Goal: Find contact information: Obtain details needed to contact an individual or organization

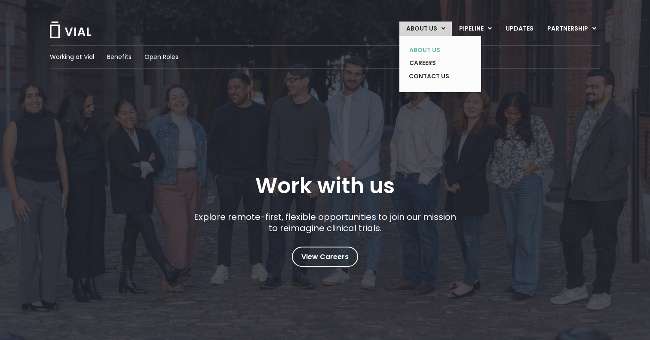
click at [433, 46] on link "ABOUT US" at bounding box center [433, 49] width 63 height 13
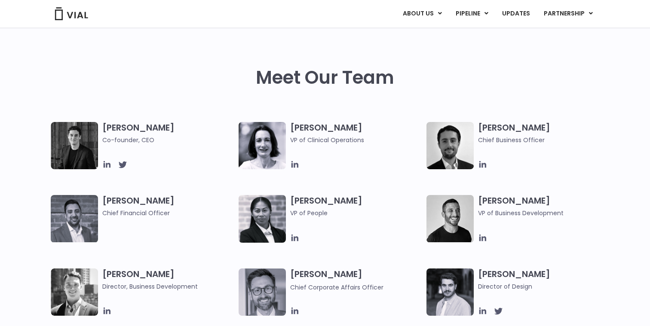
scroll to position [408, 0]
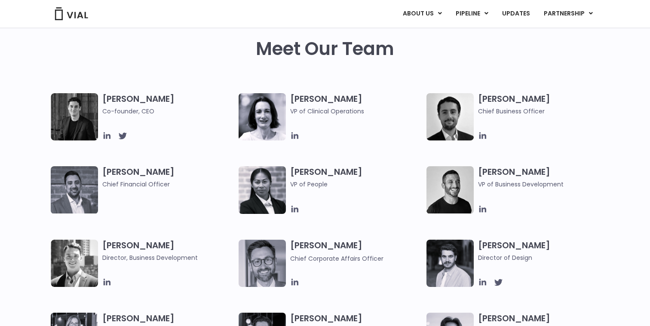
click at [310, 253] on span "Chief Corporate Affairs Officer" at bounding box center [356, 258] width 132 height 10
drag, startPoint x: 288, startPoint y: 243, endPoint x: 389, endPoint y: 248, distance: 101.6
click at [389, 248] on div "[PERSON_NAME] Chief Corporate Affairs Officer" at bounding box center [333, 263] width 188 height 47
copy div "[PERSON_NAME]"
click at [304, 259] on span "Chief Corporate Affairs Officer" at bounding box center [336, 259] width 93 height 9
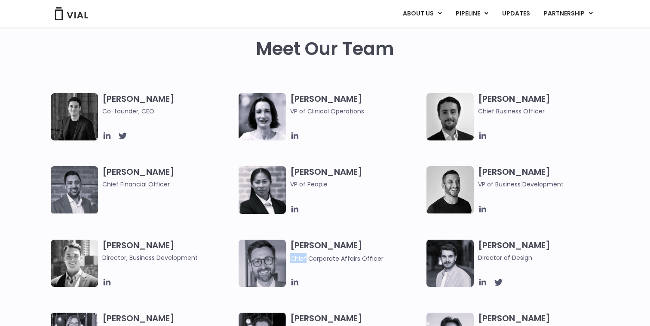
click at [304, 259] on span "Chief Corporate Affairs Officer" at bounding box center [336, 259] width 93 height 9
copy div "Chief Corporate Affairs Officer"
